Goal: Transaction & Acquisition: Purchase product/service

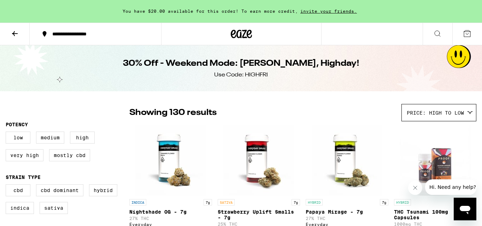
click at [12, 31] on icon at bounding box center [15, 33] width 8 height 8
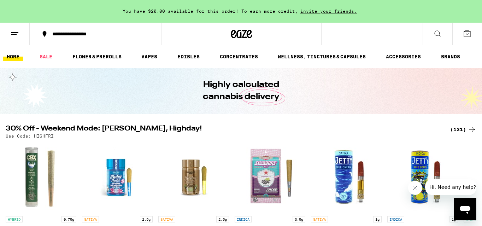
click at [463, 128] on div "(131)" at bounding box center [463, 129] width 26 height 8
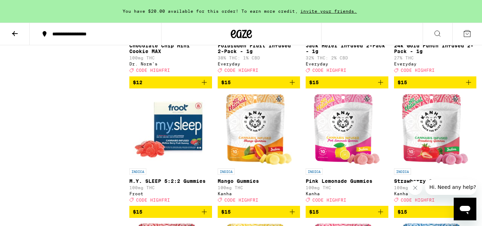
scroll to position [1315, 0]
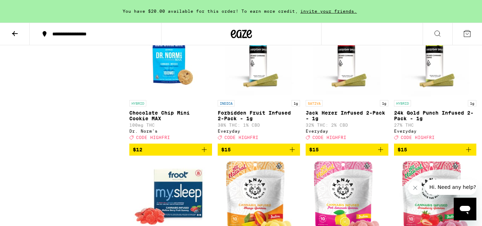
click at [19, 35] on button at bounding box center [15, 34] width 30 height 22
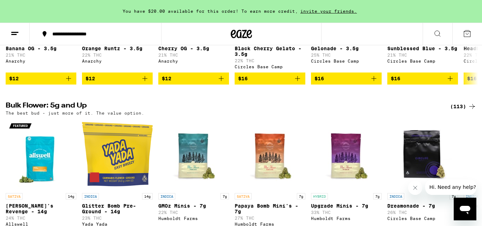
scroll to position [869, 0]
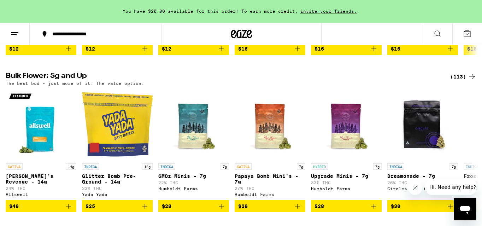
click at [457, 81] on div "(113)" at bounding box center [463, 76] width 26 height 8
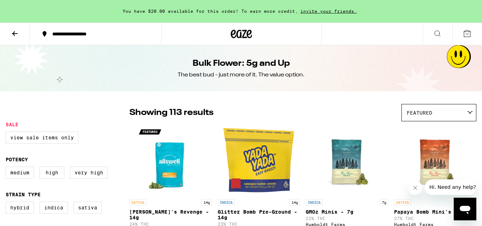
click at [471, 111] on icon at bounding box center [470, 112] width 6 height 3
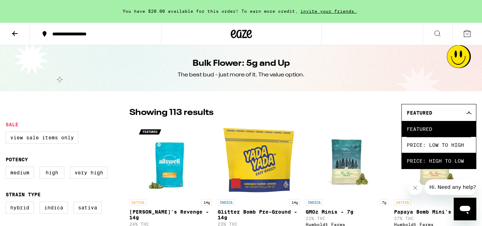
click at [449, 161] on span "Price: High to Low" at bounding box center [439, 161] width 64 height 16
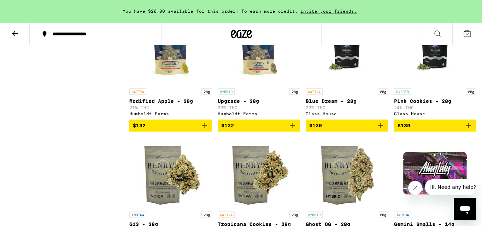
scroll to position [621, 0]
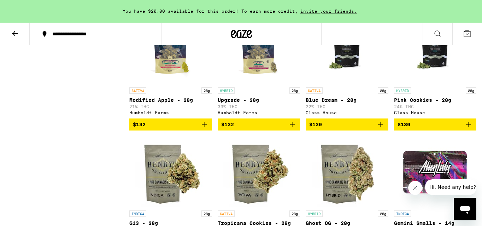
click at [244, 129] on span "$132" at bounding box center [259, 124] width 76 height 8
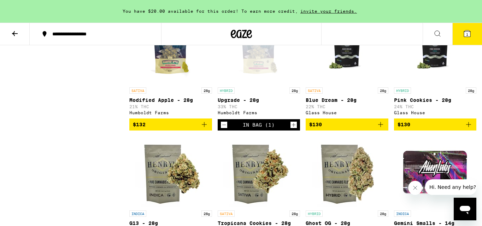
click at [467, 31] on icon at bounding box center [467, 33] width 6 height 6
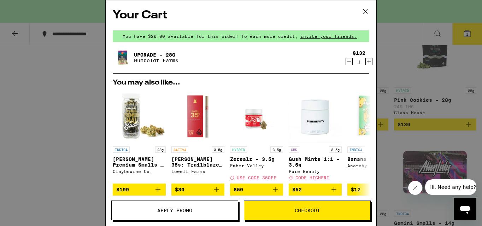
click at [366, 10] on icon at bounding box center [365, 11] width 11 height 11
